Goal: Task Accomplishment & Management: Use online tool/utility

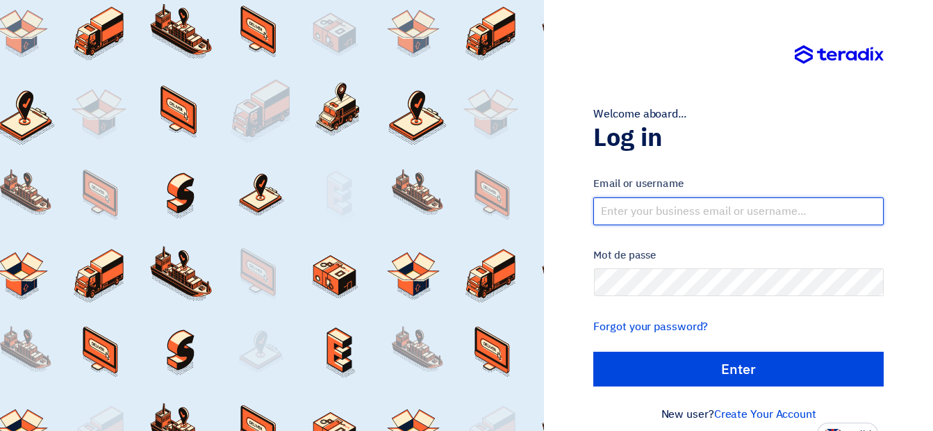
click at [708, 220] on input "text" at bounding box center [738, 211] width 290 height 28
type input "[EMAIL_ADDRESS][DOMAIN_NAME]"
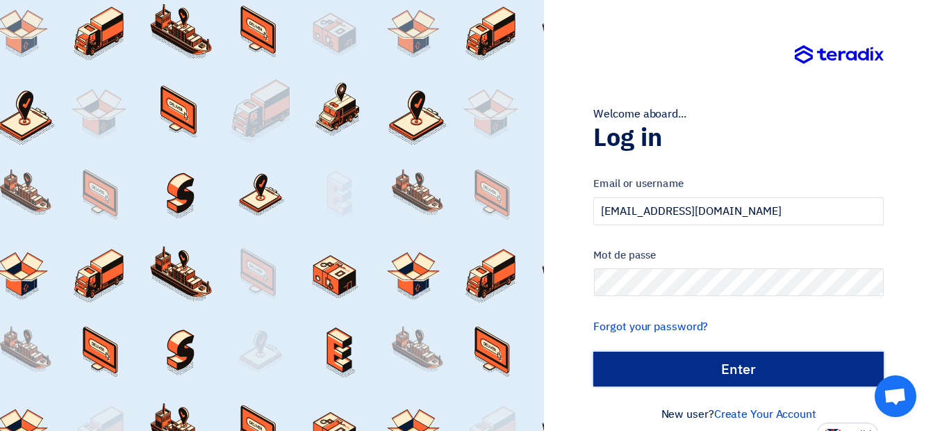
click at [646, 374] on input "الدخول" at bounding box center [738, 369] width 290 height 35
type input "Sign in"
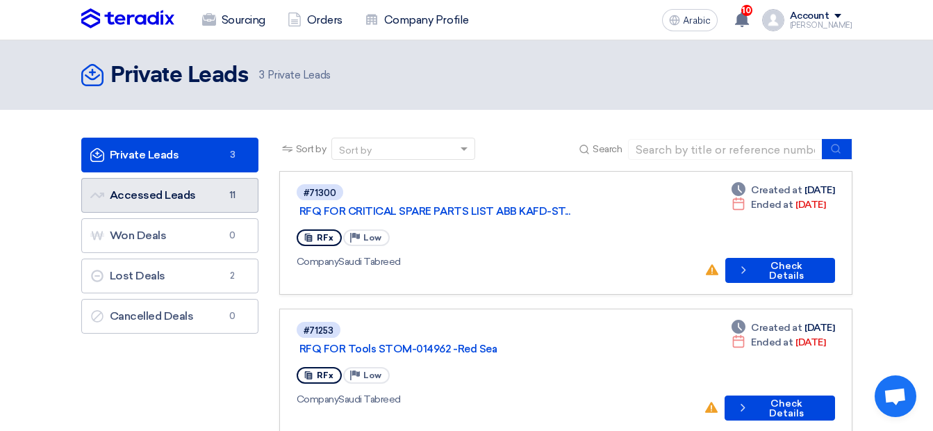
click at [191, 208] on link "Accessed Leads Accessed Leads 11" at bounding box center [169, 195] width 177 height 35
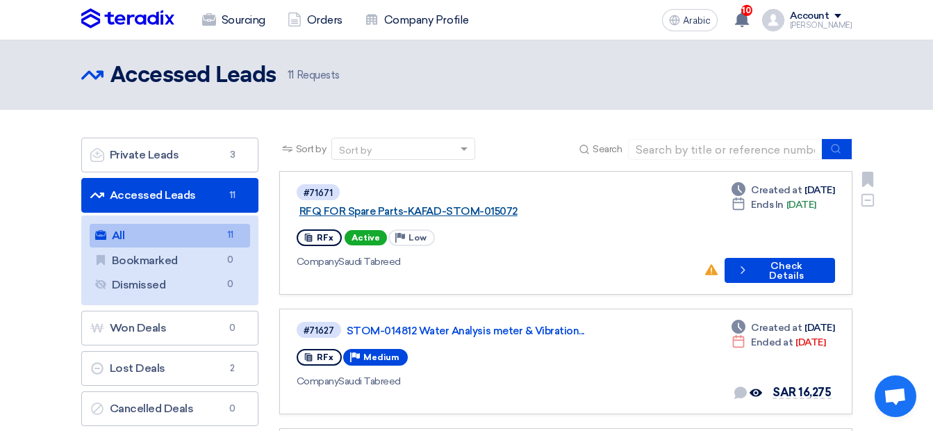
click at [528, 205] on link "RFQ FOR Spare Parts-KAFAD-STOM-015072" at bounding box center [472, 211] width 347 height 13
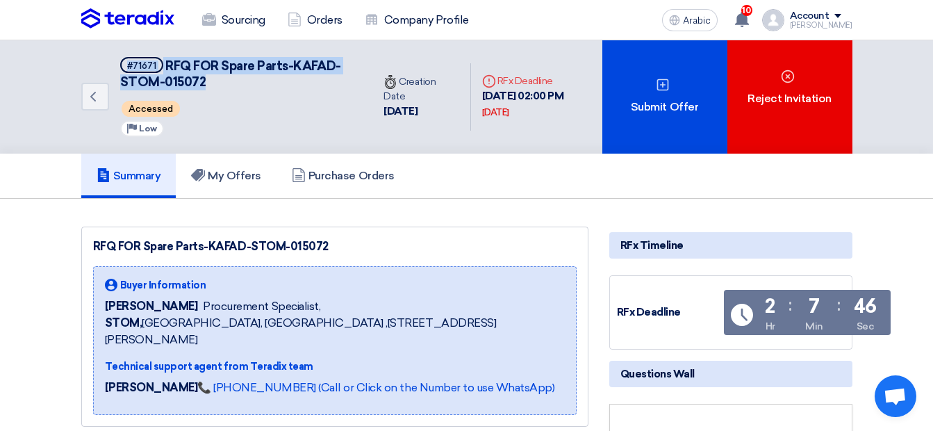
drag, startPoint x: 205, startPoint y: 78, endPoint x: 119, endPoint y: 60, distance: 88.0
click at [119, 60] on div "Back #71671 RFQ FOR Spare Parts-KAFAD-STOM-015072 Accessed Priority Low" at bounding box center [227, 96] width 292 height 113
copy h5 "#71671 RFQ FOR Spare Parts-KAFAD-STOM-015072"
